Goal: Task Accomplishment & Management: Manage account settings

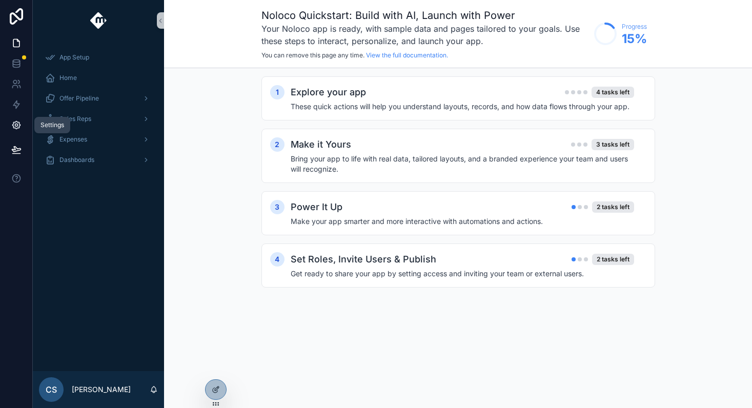
click at [13, 124] on icon at bounding box center [16, 126] width 8 height 8
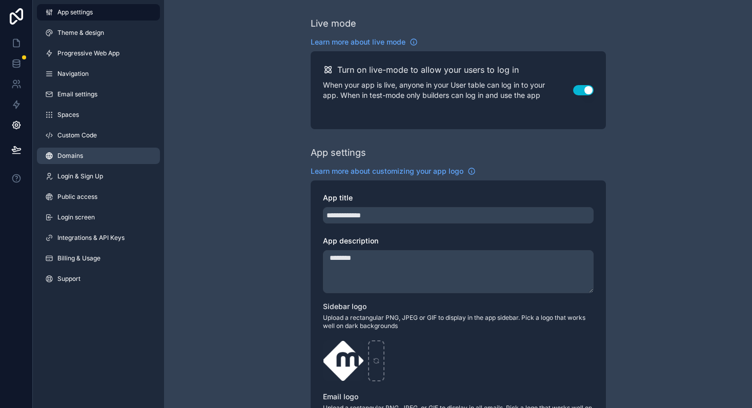
click at [78, 160] on span "Domains" at bounding box center [70, 156] width 26 height 8
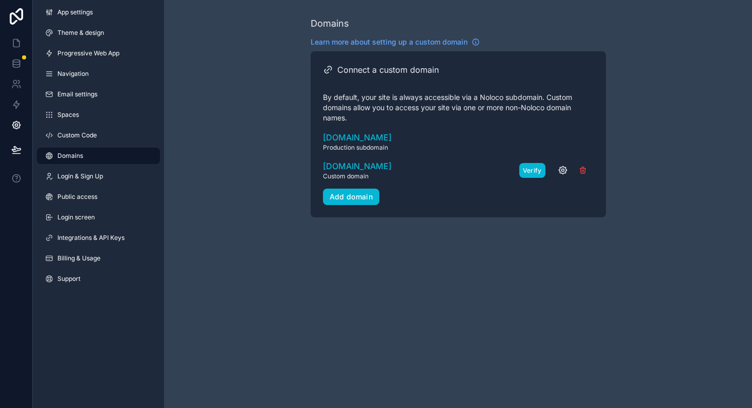
click at [534, 170] on button "Verify" at bounding box center [533, 170] width 26 height 15
